Goal: Task Accomplishment & Management: Manage account settings

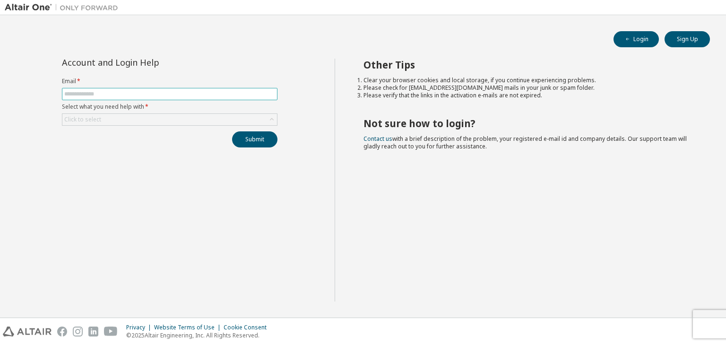
click at [176, 95] on input "text" at bounding box center [169, 94] width 211 height 8
type input "**********"
click at [174, 122] on div "Click to select" at bounding box center [169, 119] width 215 height 11
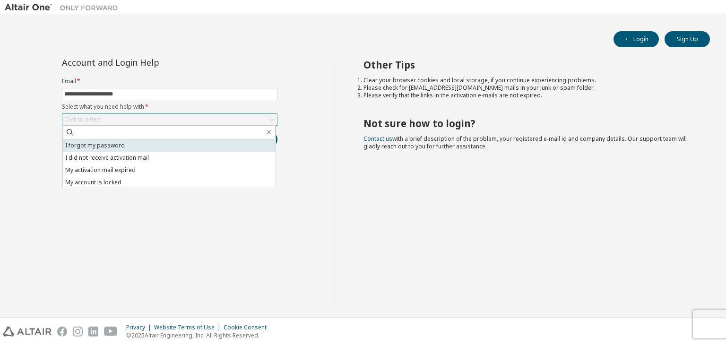
click at [173, 148] on li "I forgot my password" at bounding box center [169, 145] width 213 height 12
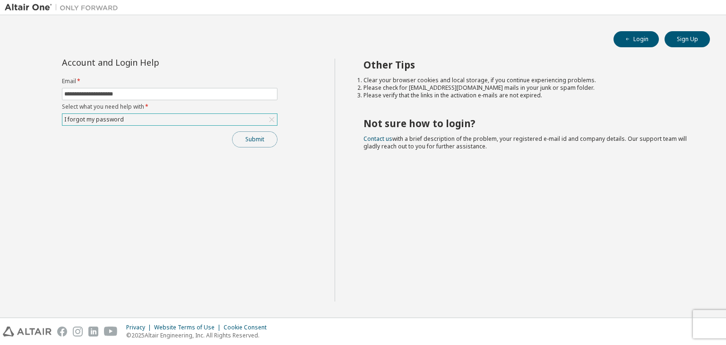
click at [250, 136] on button "Submit" at bounding box center [254, 139] width 45 height 16
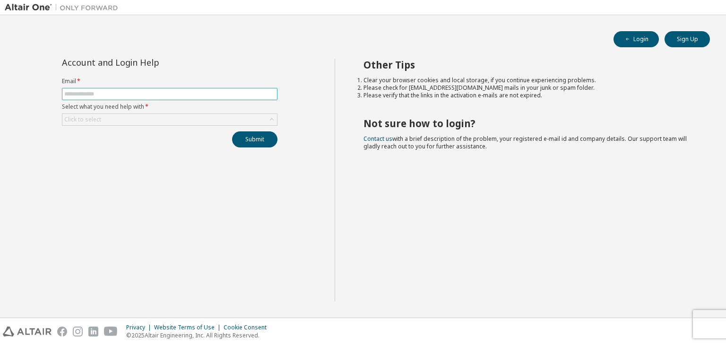
click at [244, 94] on input "text" at bounding box center [169, 94] width 211 height 8
type input "**********"
click at [160, 114] on div "Click to select" at bounding box center [169, 119] width 215 height 11
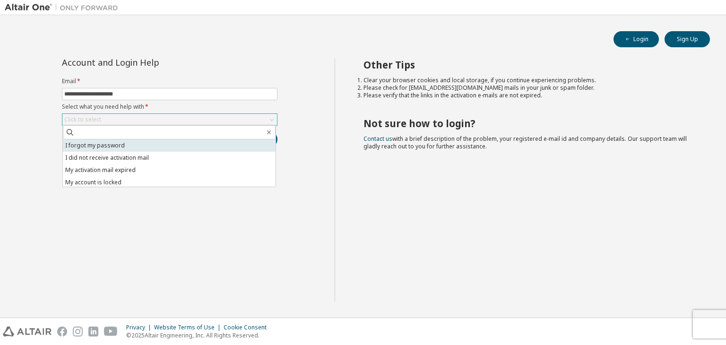
click at [126, 143] on li "I forgot my password" at bounding box center [169, 145] width 213 height 12
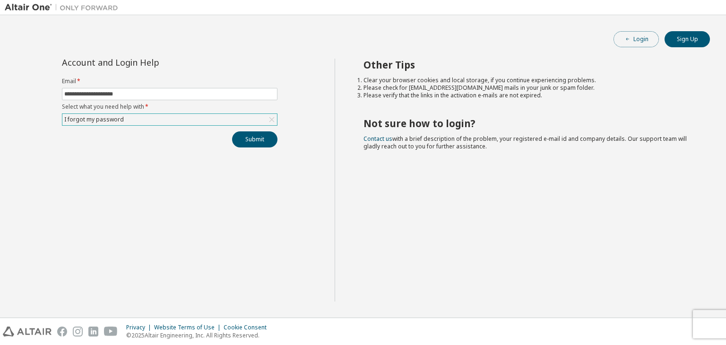
click at [628, 41] on icon "button" at bounding box center [628, 39] width 6 height 6
click at [267, 118] on icon at bounding box center [271, 119] width 9 height 9
